Goal: Information Seeking & Learning: Find specific fact

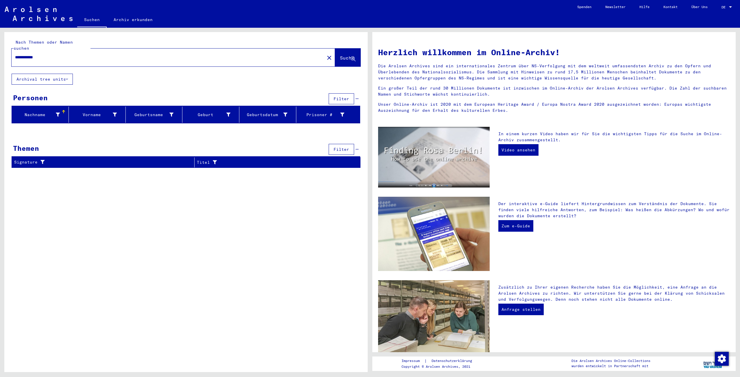
drag, startPoint x: 45, startPoint y: 51, endPoint x: 34, endPoint y: 51, distance: 11.8
click at [34, 54] on input "**********" at bounding box center [166, 57] width 303 height 6
type input "******"
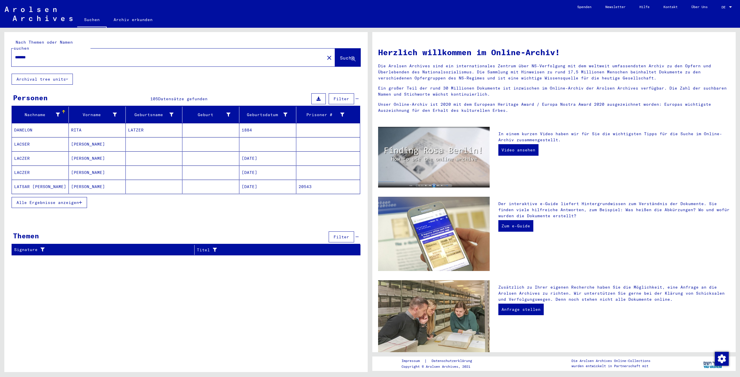
click at [69, 200] on span "Alle Ergebnisse anzeigen" at bounding box center [47, 202] width 62 height 5
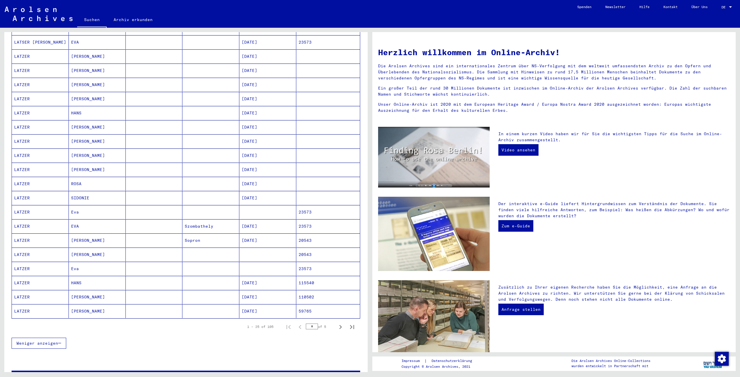
scroll to position [172, 0]
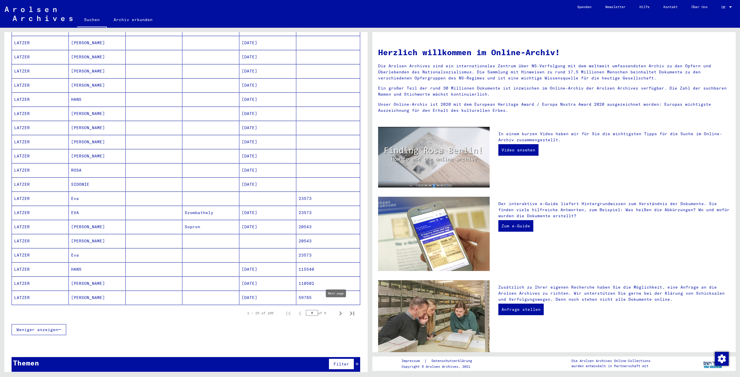
click at [336, 309] on icon "Next page" at bounding box center [340, 313] width 8 height 8
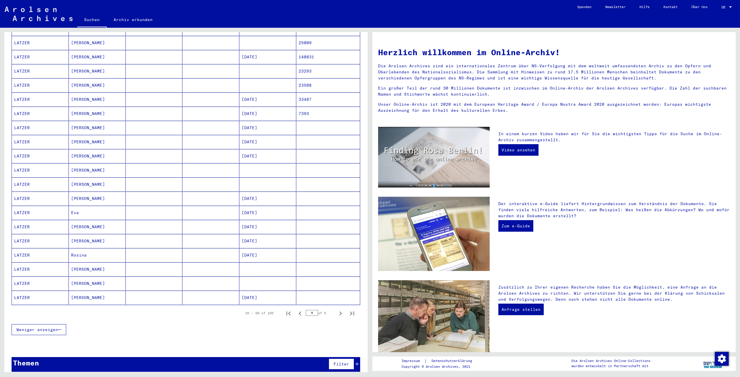
click at [336, 309] on icon "Next page" at bounding box center [340, 313] width 8 height 8
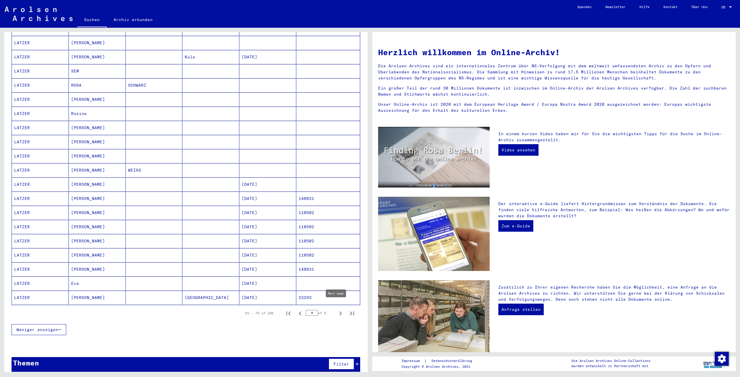
click at [336, 312] on button "Next page" at bounding box center [341, 313] width 12 height 12
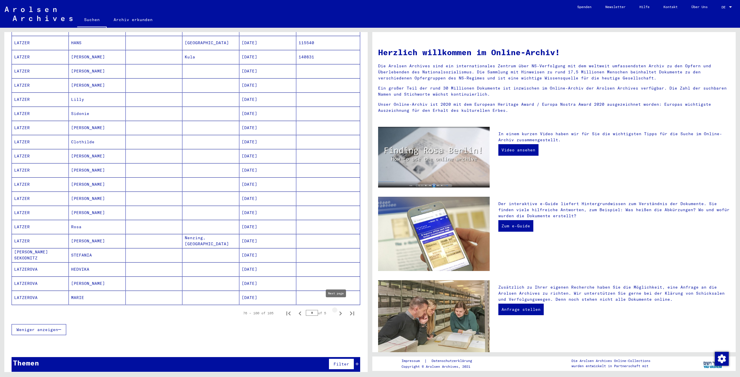
click at [336, 309] on icon "Next page" at bounding box center [340, 313] width 8 height 8
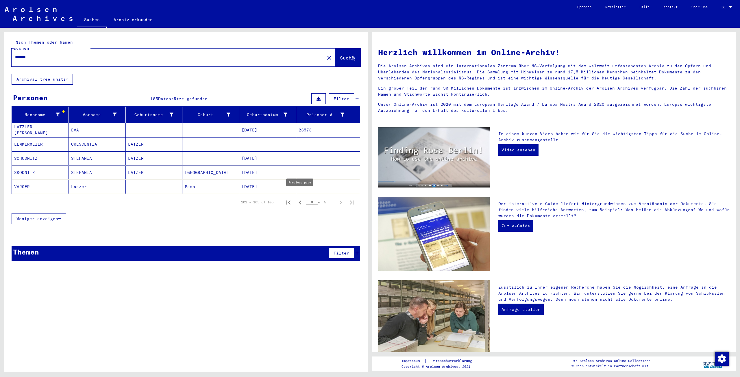
click at [300, 198] on icon "Previous page" at bounding box center [300, 202] width 8 height 8
type input "*"
